Goal: Task Accomplishment & Management: Manage account settings

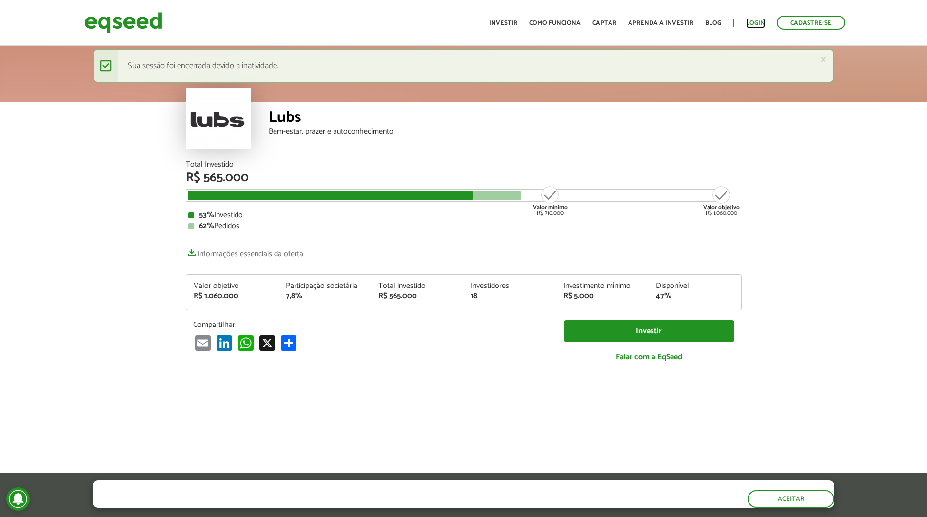
click at [751, 22] on link "Login" at bounding box center [755, 23] width 19 height 6
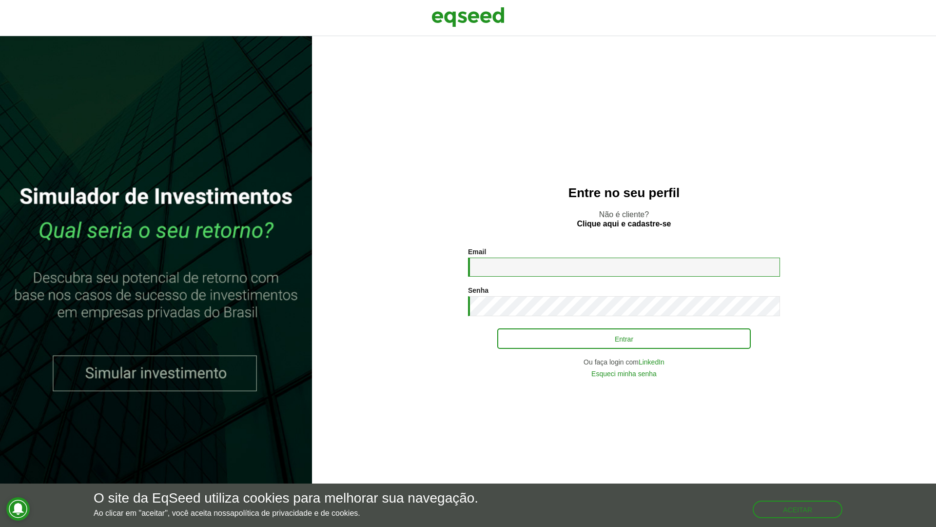
type input "**********"
click at [566, 334] on button "Entrar" at bounding box center [624, 338] width 254 height 19
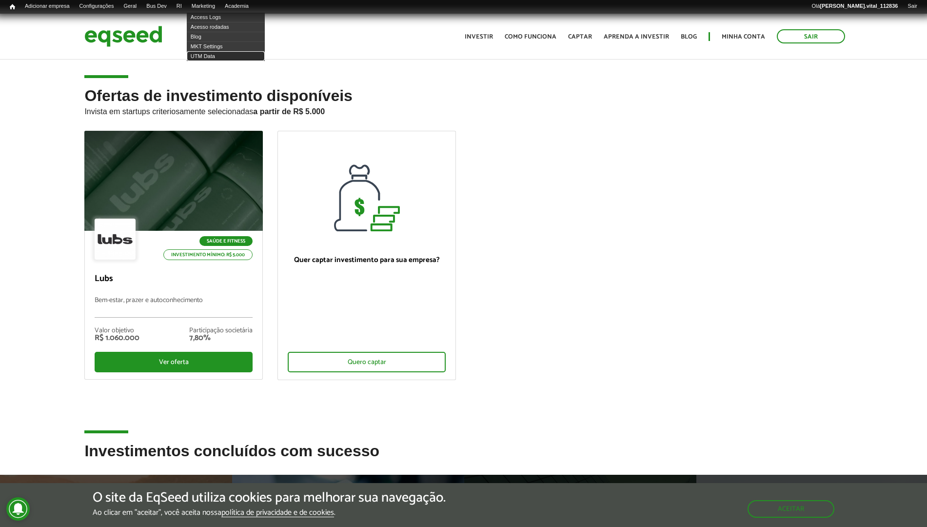
click at [211, 55] on link "UTM Data" at bounding box center [226, 56] width 78 height 10
